Goal: Check status: Check status

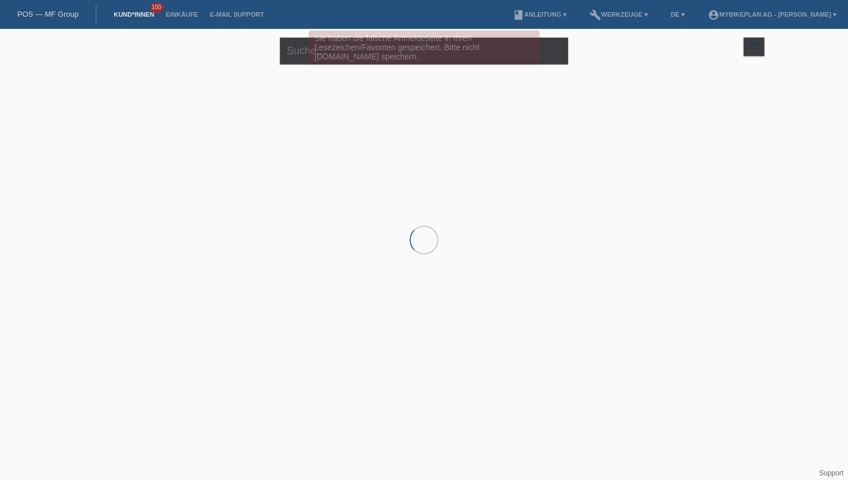
click at [390, 55] on div "Sie haben die falsche Anmeldeseite in Ihren Lesezeichen/Favoriten gespeichert. …" at bounding box center [424, 47] width 231 height 33
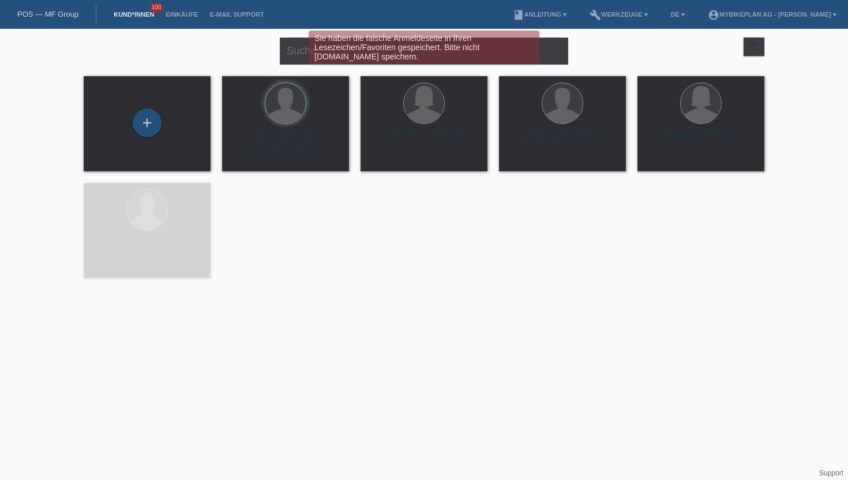
click at [297, 50] on div "Sie haben die falsche Anmeldeseite in Ihren Lesezeichen/Favoriten gespeichert. …" at bounding box center [424, 49] width 509 height 36
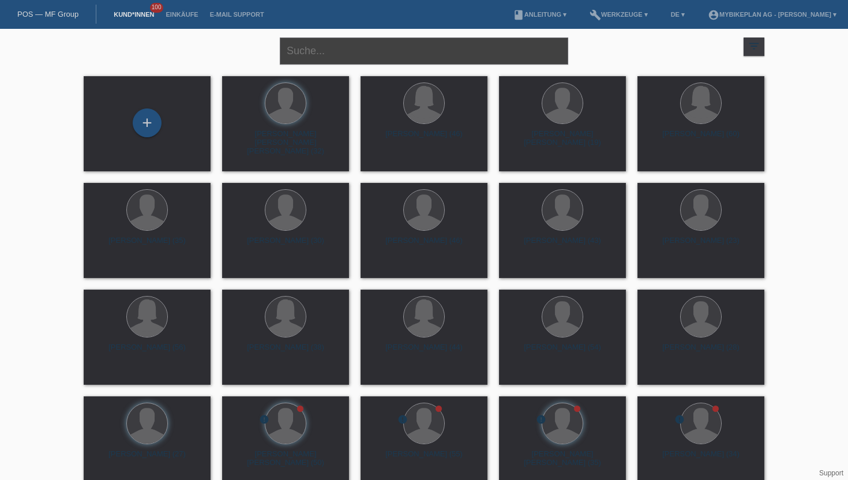
click at [306, 46] on input "text" at bounding box center [424, 51] width 288 height 27
type input "micha bil"
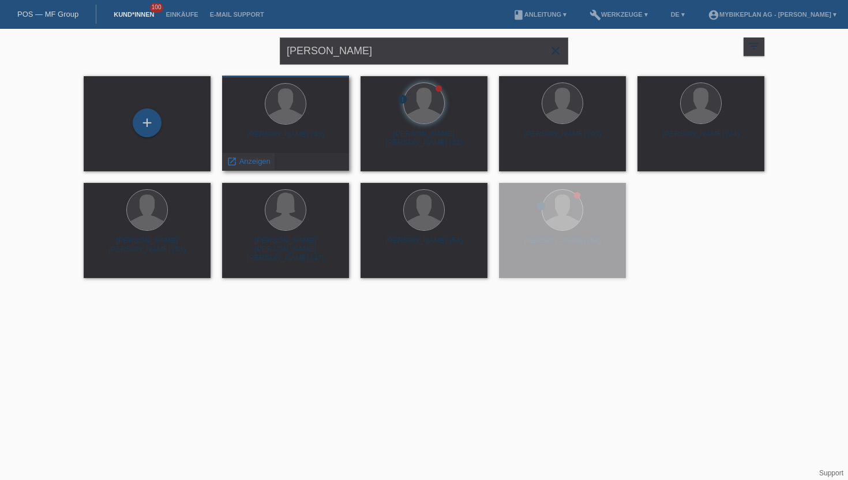
click at [249, 165] on span "Anzeigen" at bounding box center [254, 161] width 31 height 9
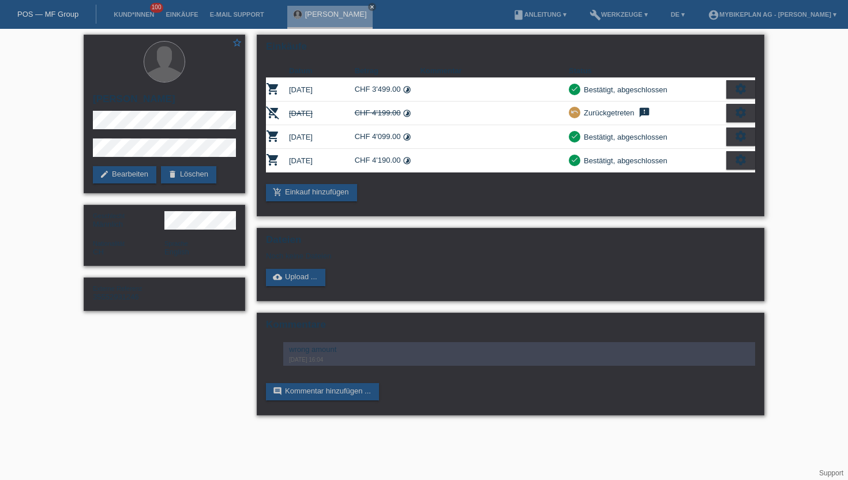
click at [347, 86] on td "[DATE]" at bounding box center [322, 90] width 66 height 24
click at [329, 87] on td "[DATE]" at bounding box center [322, 90] width 66 height 24
click at [469, 85] on td at bounding box center [494, 90] width 149 height 24
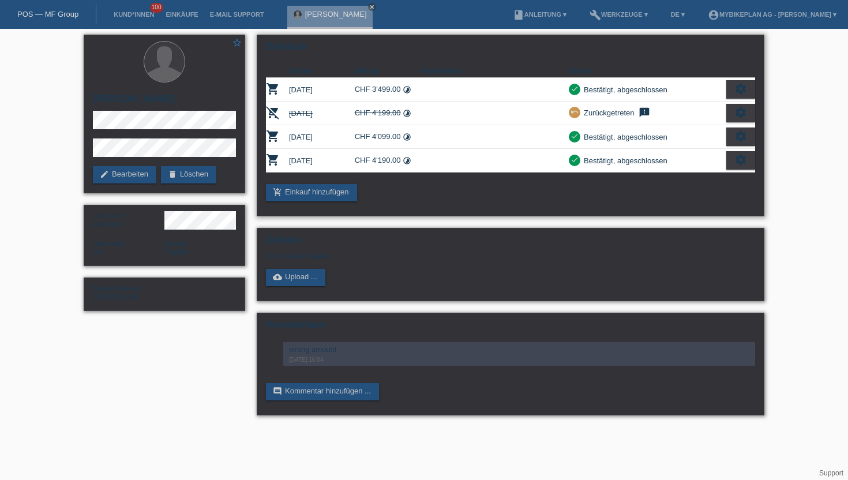
click at [469, 85] on td at bounding box center [494, 90] width 149 height 24
click at [735, 91] on icon "settings" at bounding box center [741, 89] width 13 height 13
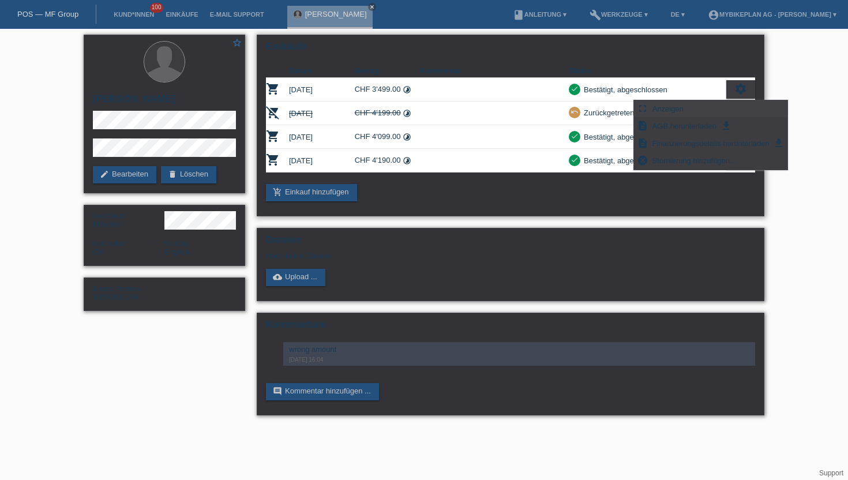
click at [672, 107] on span "Anzeigen" at bounding box center [668, 109] width 35 height 14
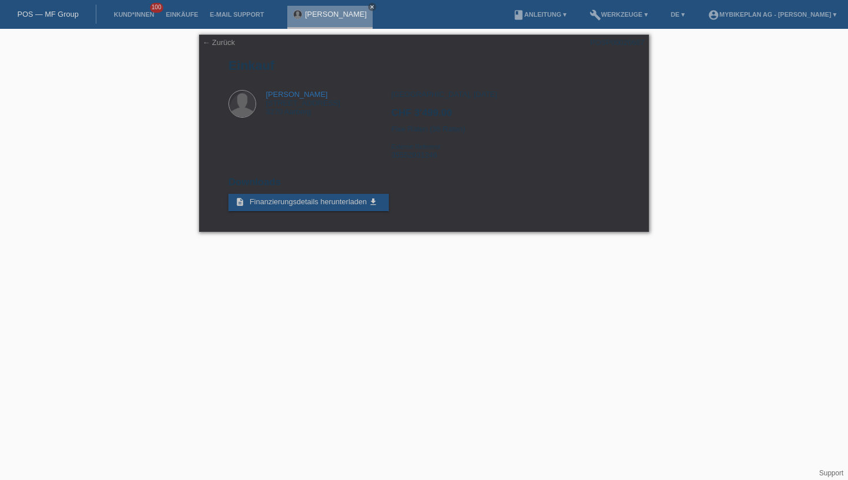
click at [320, 13] on link "[PERSON_NAME]" at bounding box center [336, 14] width 62 height 9
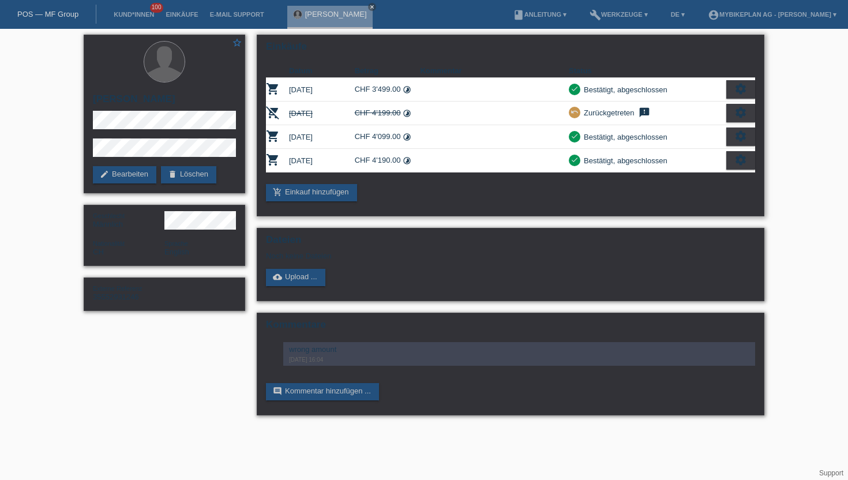
click at [343, 117] on td "[DATE]" at bounding box center [322, 114] width 66 height 24
click at [645, 112] on icon "feedback" at bounding box center [645, 113] width 14 height 12
click at [388, 161] on td "CHF 4'190.00 timelapse" at bounding box center [388, 161] width 66 height 24
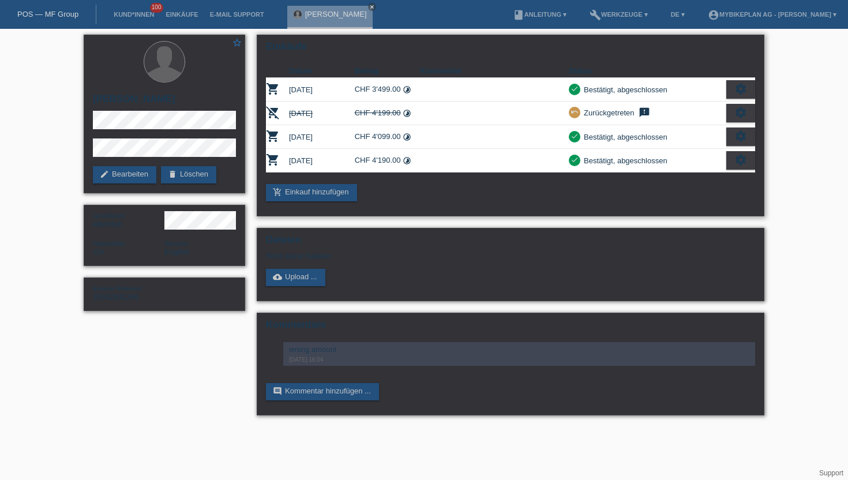
click at [388, 161] on td "CHF 4'190.00 timelapse" at bounding box center [388, 161] width 66 height 24
drag, startPoint x: 420, startPoint y: 92, endPoint x: 351, endPoint y: 92, distance: 69.2
click at [351, 92] on tr "shopping_cart [DATE] CHF 3'499.00 timelapse check settings fullscreen" at bounding box center [510, 90] width 489 height 24
drag, startPoint x: 351, startPoint y: 92, endPoint x: 369, endPoint y: 92, distance: 17.9
click at [359, 92] on tr "shopping_cart [DATE] CHF 3'499.00 timelapse check settings fullscreen" at bounding box center [510, 90] width 489 height 24
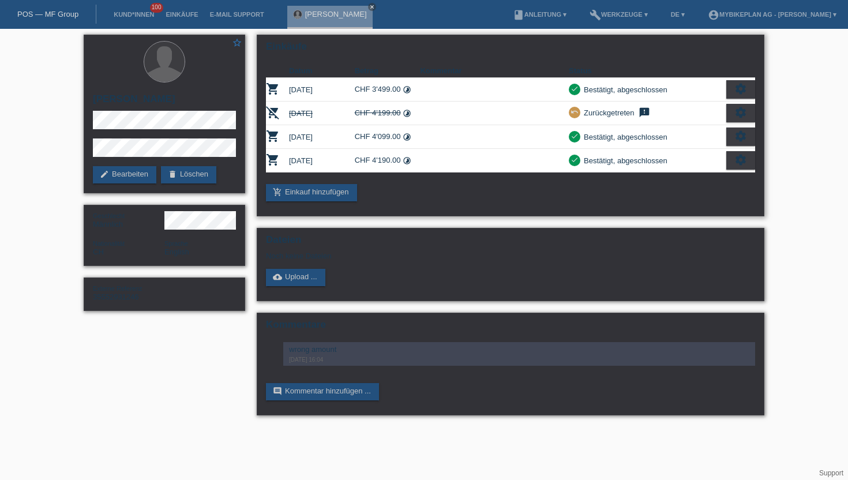
click at [392, 89] on td "CHF 3'499.00 timelapse" at bounding box center [388, 90] width 66 height 24
click at [398, 89] on td "CHF 3'499.00 timelapse" at bounding box center [388, 90] width 66 height 24
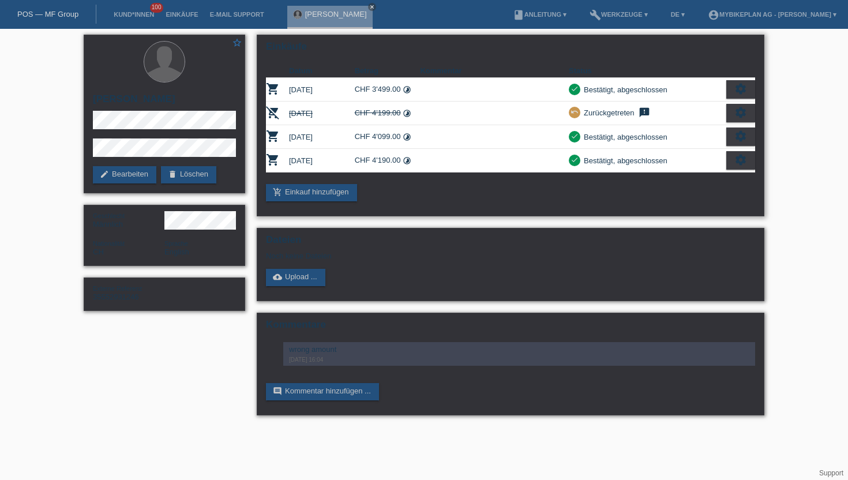
click at [409, 89] on icon "timelapse" at bounding box center [407, 89] width 9 height 9
click at [409, 116] on icon "timelapse" at bounding box center [407, 113] width 9 height 9
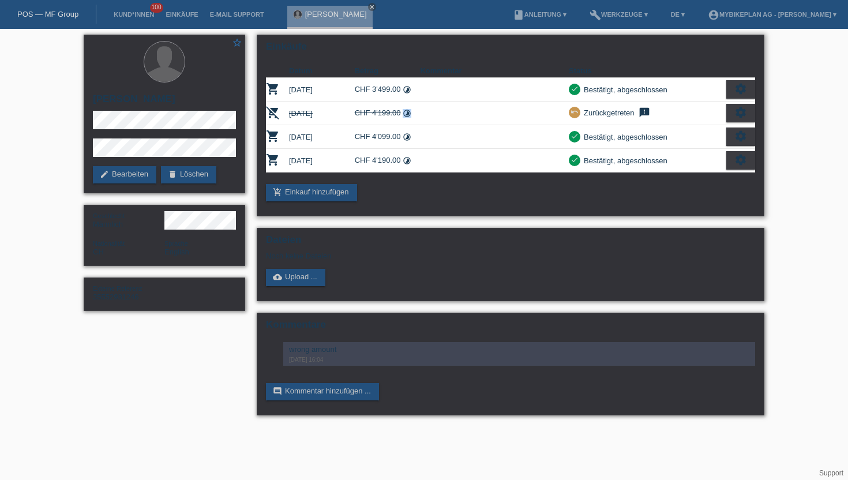
click at [409, 116] on icon "timelapse" at bounding box center [407, 113] width 9 height 9
click at [410, 138] on icon "timelapse" at bounding box center [407, 137] width 9 height 9
click at [411, 163] on icon "timelapse" at bounding box center [407, 160] width 9 height 9
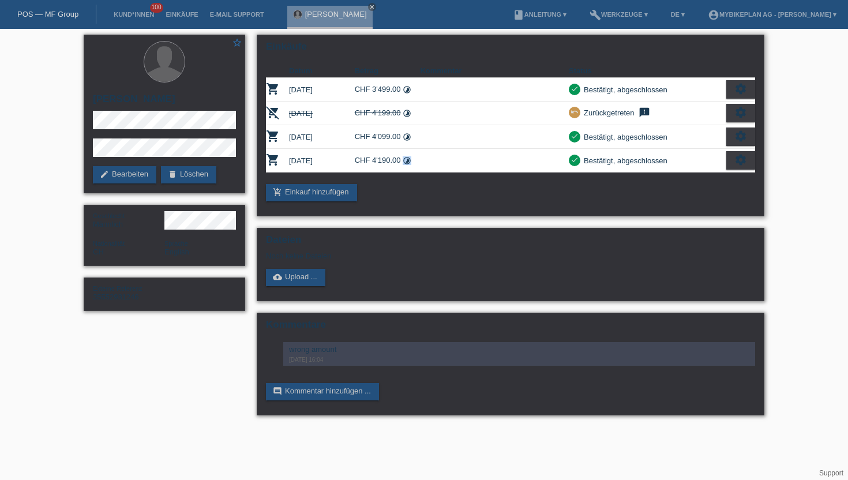
click at [395, 173] on td "CHF 4'190.00 timelapse" at bounding box center [388, 161] width 66 height 24
click at [628, 138] on div "Bestätigt, abgeschlossen" at bounding box center [623, 137] width 87 height 12
click at [604, 136] on div "Bestätigt, abgeschlossen" at bounding box center [623, 137] width 87 height 12
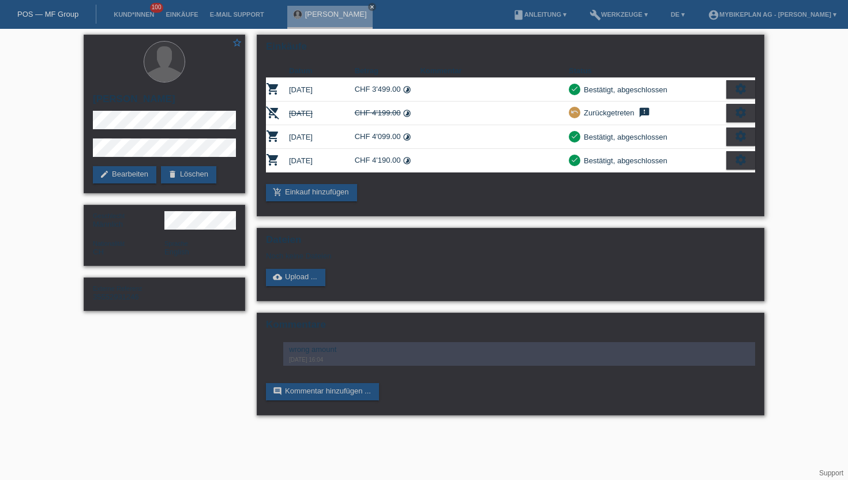
click at [604, 136] on div "Bestätigt, abgeschlossen" at bounding box center [623, 137] width 87 height 12
click at [392, 160] on td "CHF 4'190.00 timelapse" at bounding box center [388, 161] width 66 height 24
click at [815, 122] on div "star_border [PERSON_NAME] edit Bearbeiten delete Löschen Geschlecht Männlich Na…" at bounding box center [424, 228] width 848 height 398
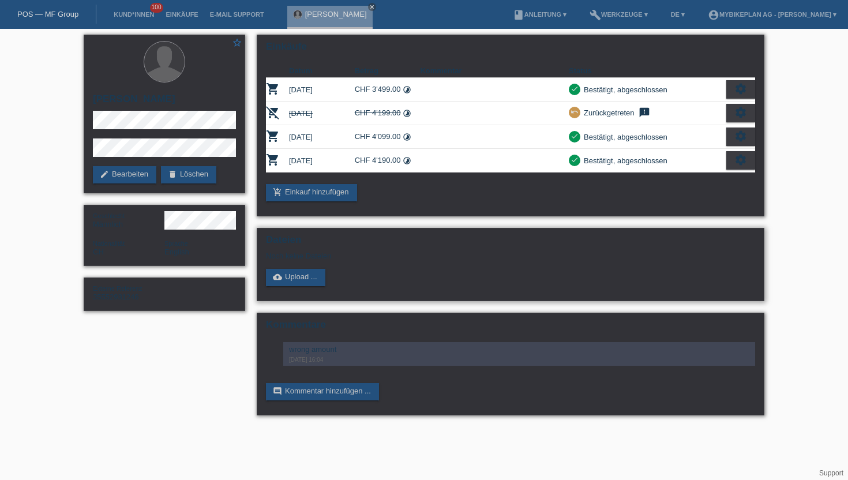
click at [453, 286] on div "cloud_upload Upload ..." at bounding box center [510, 277] width 489 height 17
click at [29, 108] on div "star_border [PERSON_NAME] edit Bearbeiten delete Löschen Geschlecht Männlich Na…" at bounding box center [424, 228] width 848 height 398
